Goal: Task Accomplishment & Management: Manage account settings

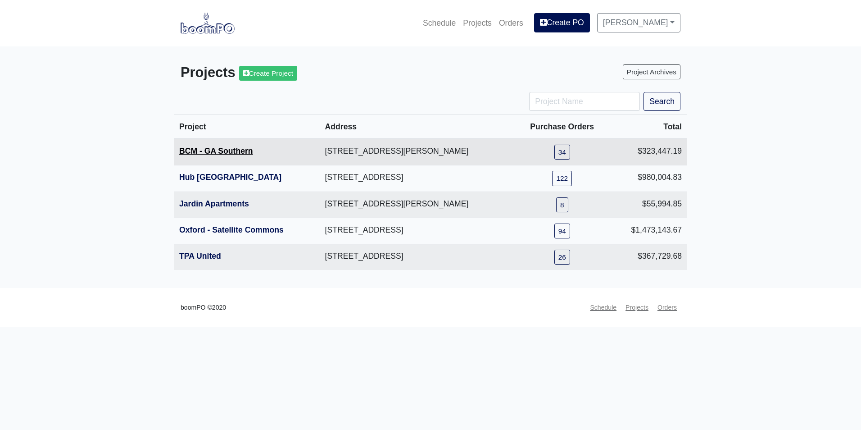
click at [209, 152] on link "BCM - GA Southern" at bounding box center [216, 150] width 74 height 9
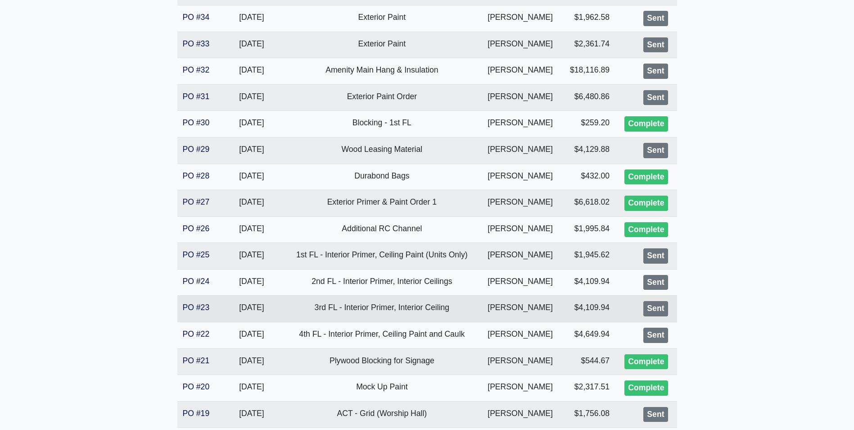
scroll to position [315, 0]
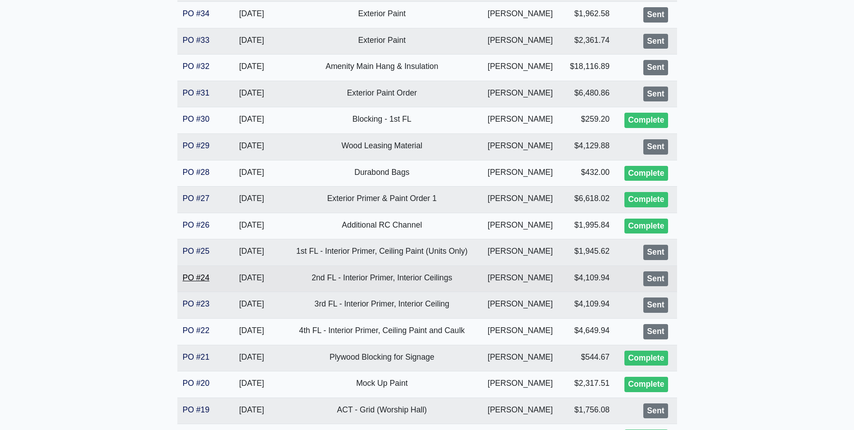
click at [185, 280] on link "PO #24" at bounding box center [196, 277] width 27 height 9
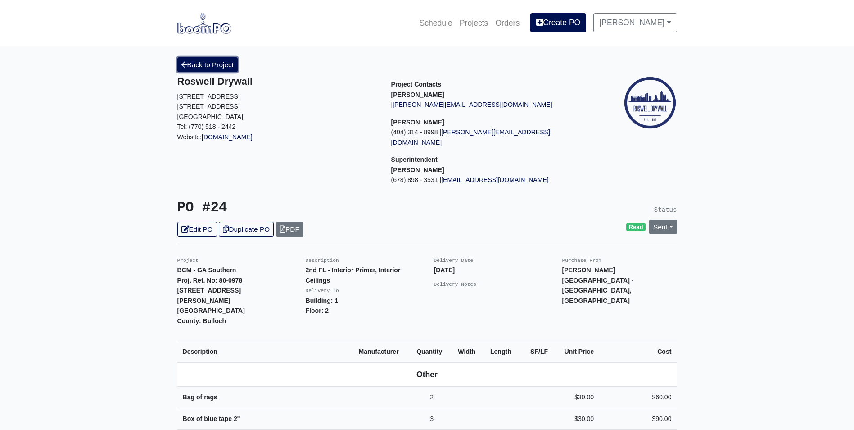
click at [222, 61] on link "Back to Project" at bounding box center [207, 64] width 61 height 15
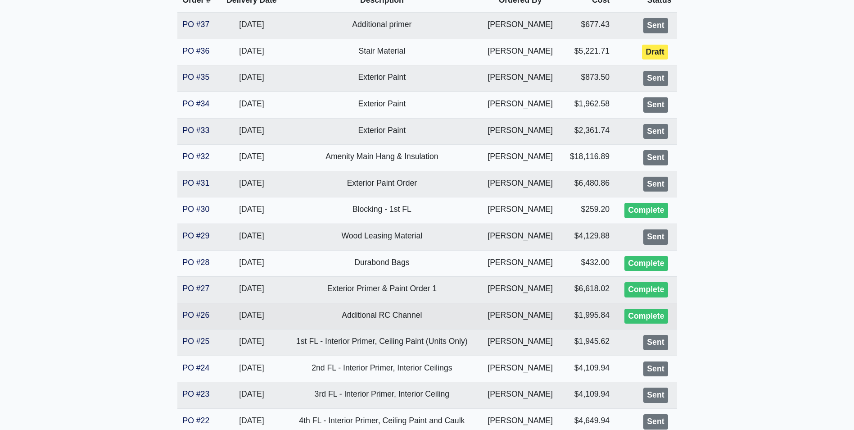
scroll to position [270, 0]
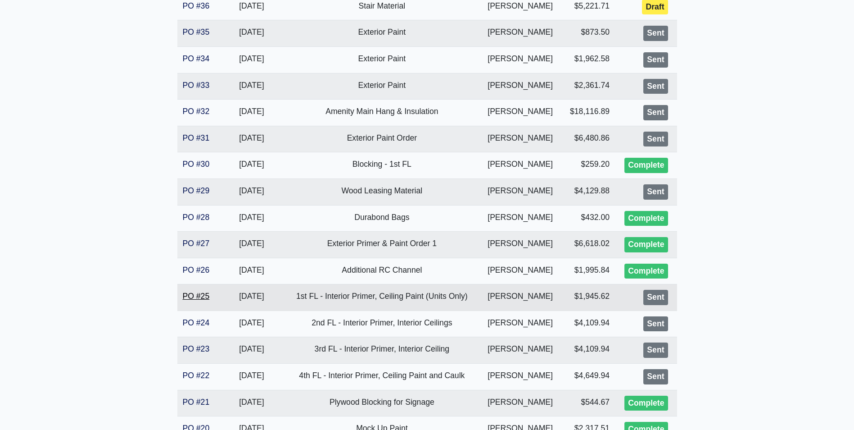
click at [208, 298] on link "PO #25" at bounding box center [196, 295] width 27 height 9
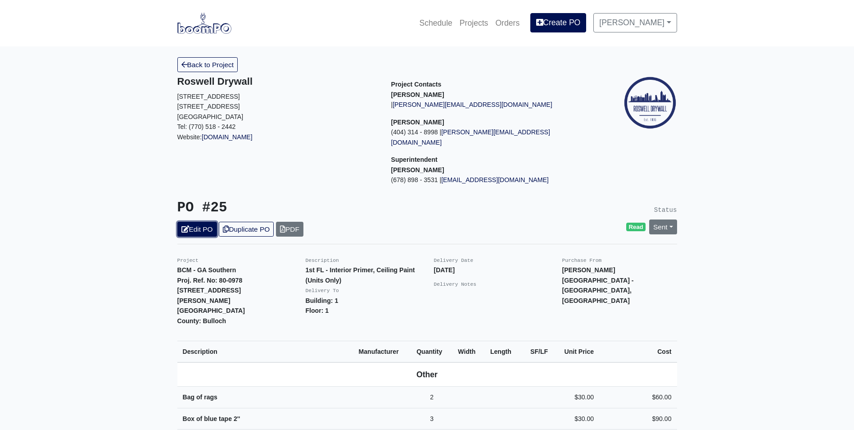
click at [201, 222] on link "Edit PO" at bounding box center [197, 229] width 40 height 15
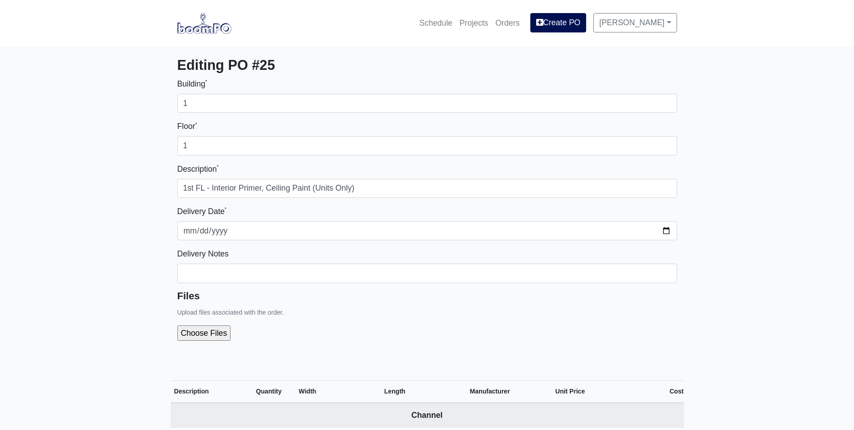
select select
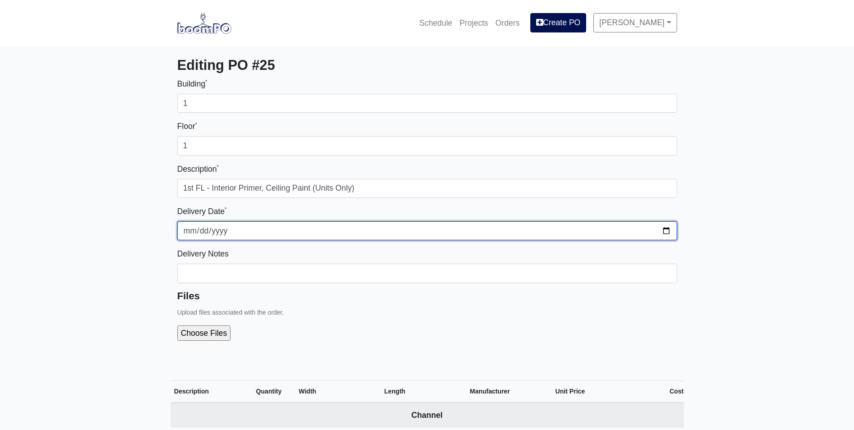
click at [664, 231] on input "2025-10-03" at bounding box center [427, 230] width 500 height 19
type input "2025-10-01"
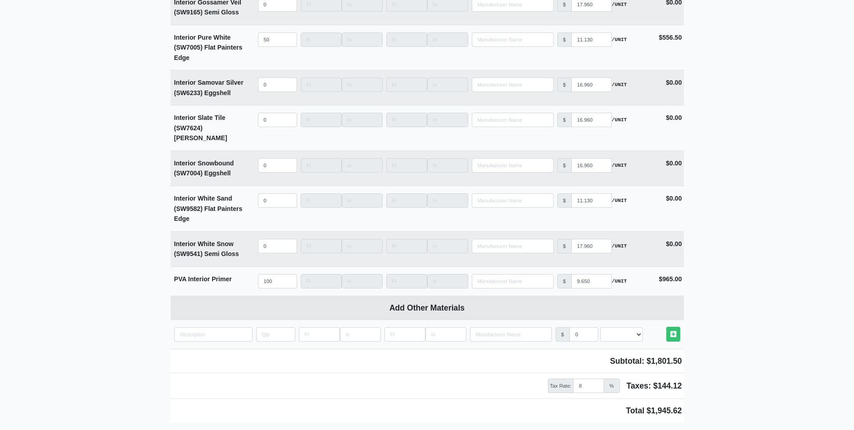
scroll to position [2363, 0]
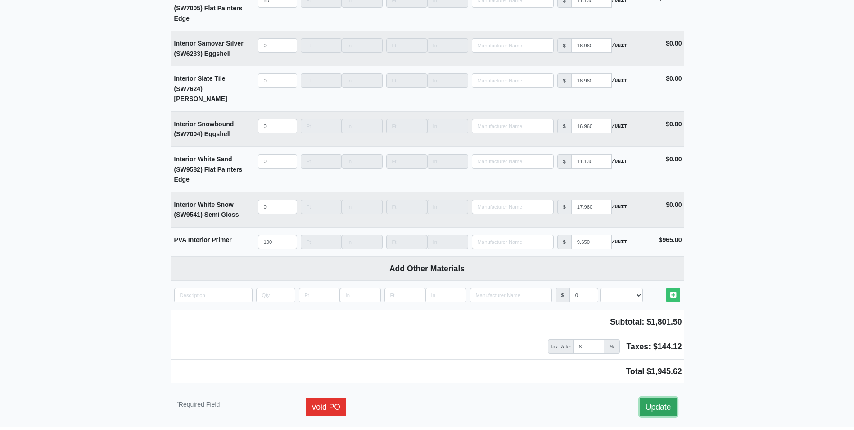
click at [667, 397] on link "Update" at bounding box center [658, 406] width 37 height 19
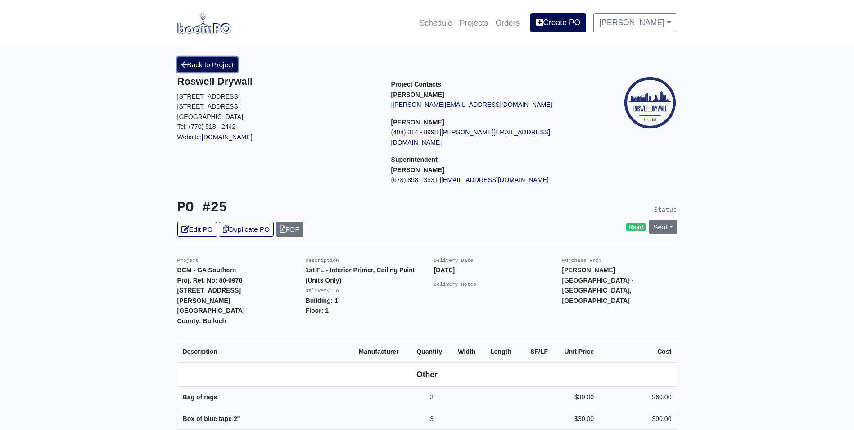
click at [229, 64] on link "Back to Project" at bounding box center [207, 64] width 61 height 15
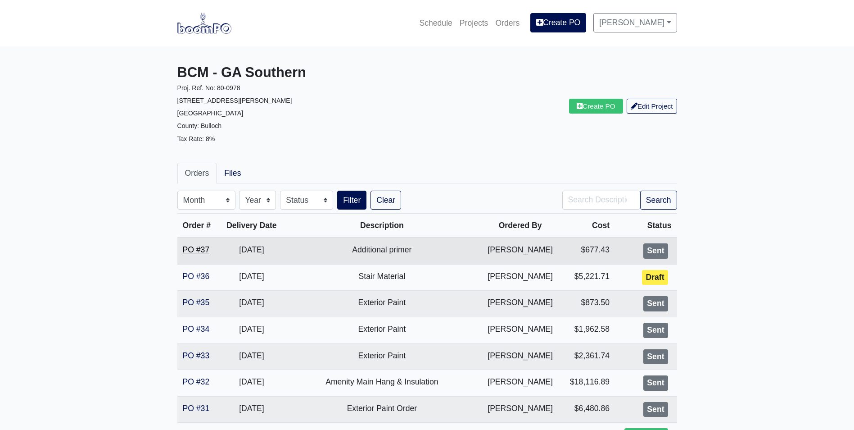
click at [202, 249] on link "PO #37" at bounding box center [196, 249] width 27 height 9
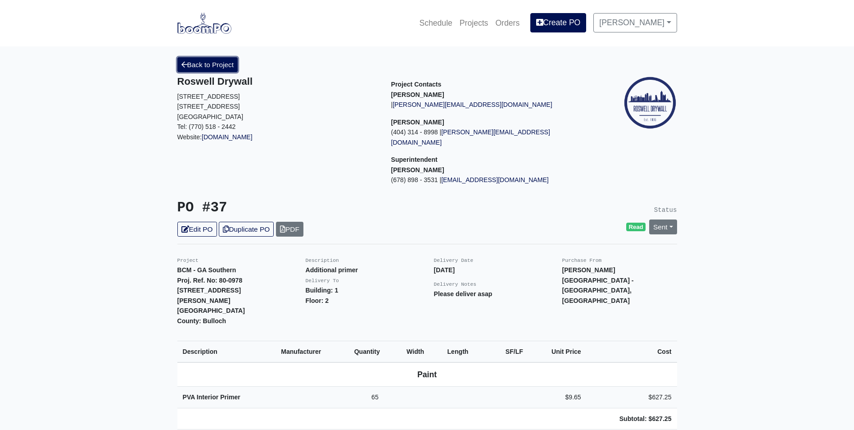
click at [190, 64] on link "Back to Project" at bounding box center [207, 64] width 61 height 15
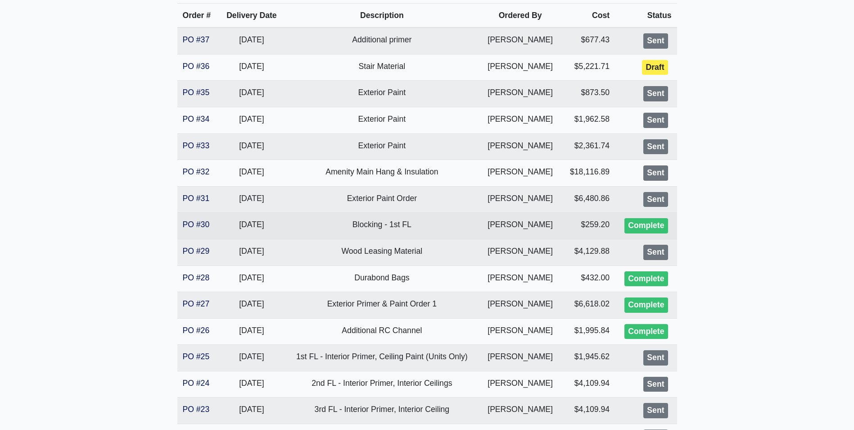
scroll to position [225, 0]
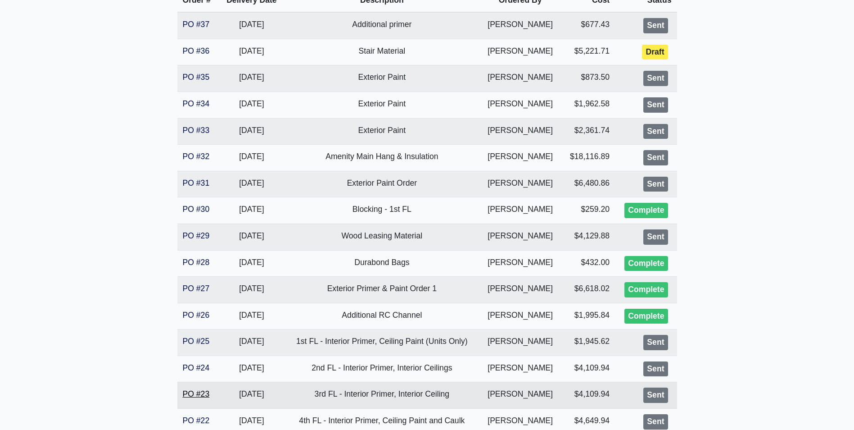
click at [201, 392] on link "PO #23" at bounding box center [196, 393] width 27 height 9
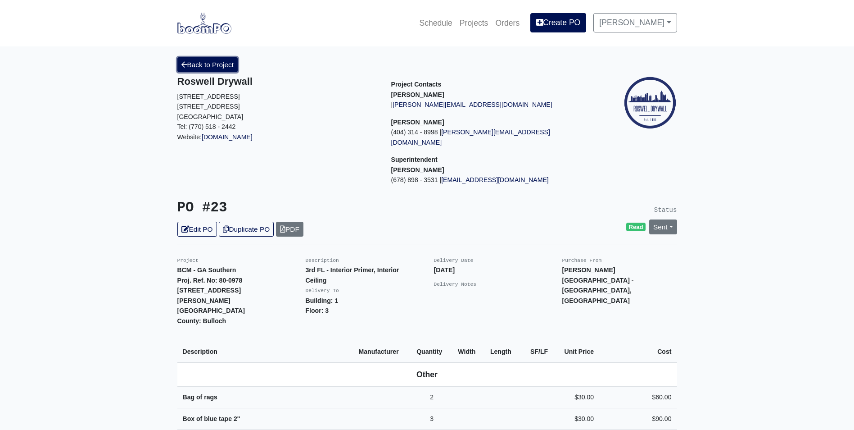
click at [212, 62] on link "Back to Project" at bounding box center [207, 64] width 61 height 15
